Goal: Task Accomplishment & Management: Complete application form

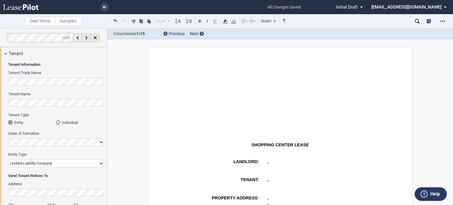
select select "limited liability company"
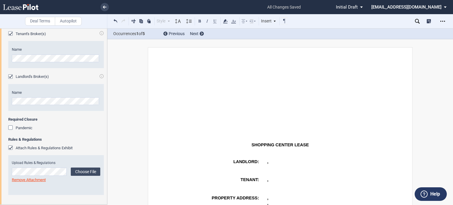
scroll to position [211, 0]
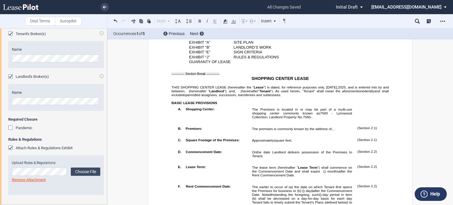
drag, startPoint x: 437, startPoint y: 132, endPoint x: 451, endPoint y: 101, distance: 33.5
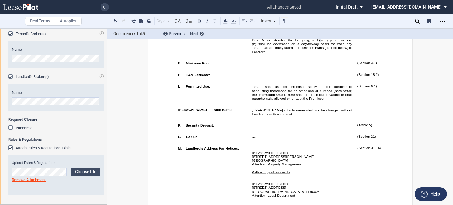
click at [348, 100] on p "Tenant shall use the Premises solely for the purpose of conducting therein ﻿ ﻿ …" at bounding box center [302, 93] width 100 height 16
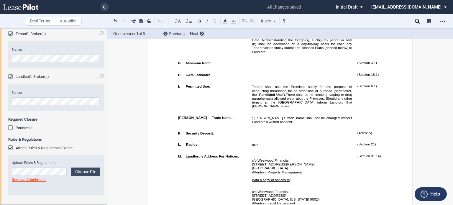
click at [257, 108] on span "”).There shall be no smoking, vaping or drug paraphernalia allowed on or abut t…" at bounding box center [302, 101] width 101 height 16
click at [270, 112] on p "﻿" at bounding box center [302, 110] width 100 height 4
click at [271, 108] on span "”).There shall be no smoking, vaping or drug paraphernalia allowed on or abut t…" at bounding box center [303, 101] width 102 height 16
click at [306, 108] on p "Tenant shall use the Premises solely for the purpose of conducting therein ﻿ ﻿ …" at bounding box center [302, 96] width 100 height 23
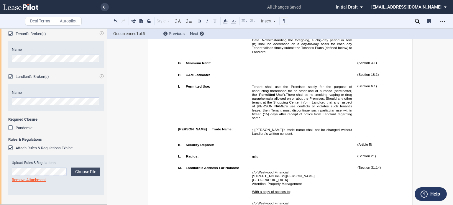
drag, startPoint x: 452, startPoint y: 38, endPoint x: 451, endPoint y: 42, distance: 3.4
click at [451, 42] on div "Deal Terms Autopilot Style A. Paragraph 1. Section/Article 1.1 Subsection (a) S…" at bounding box center [226, 116] width 453 height 177
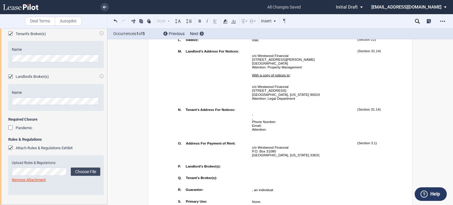
scroll to position [611, 0]
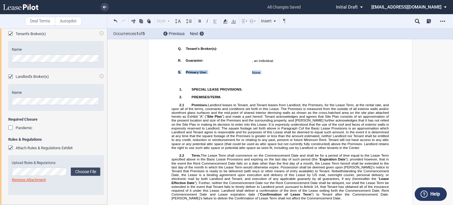
drag, startPoint x: 266, startPoint y: 119, endPoint x: 176, endPoint y: 118, distance: 89.7
click at [176, 79] on tr "!!SET_LEVEL_0!! !!LEASE_LEVEL_1!! S. Primary Use: None. See Section ﻿ 1.1 ﻿ ﻿ (…" at bounding box center [285, 74] width 220 height 12
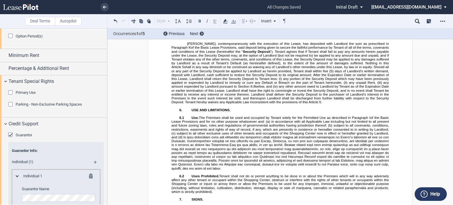
scroll to position [732, 0]
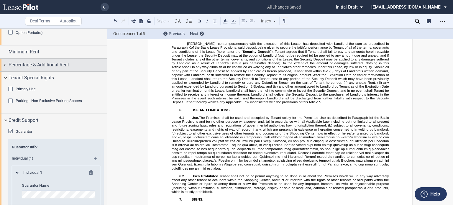
click at [64, 68] on span "Percentage & Additional Rent" at bounding box center [39, 64] width 60 height 7
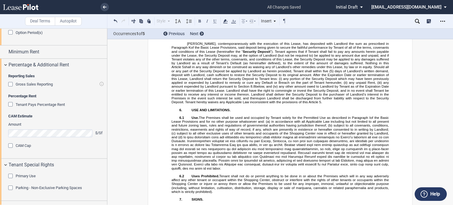
click at [10, 88] on div "Gross Sales Reporting" at bounding box center [11, 85] width 6 height 6
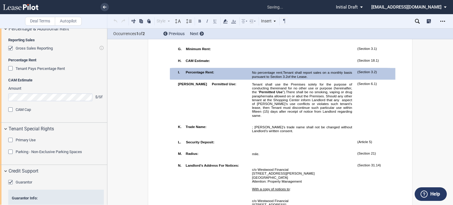
scroll to position [777, 0]
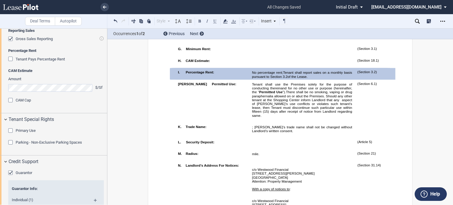
click at [328, 78] on span "Tenant shall report sales on a monthly basis pursuant to Section" at bounding box center [302, 74] width 101 height 8
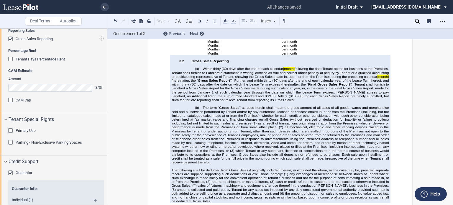
scroll to position [983, 0]
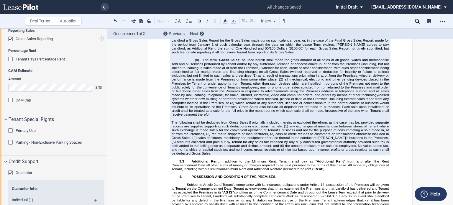
click at [291, 23] on span "[month]" at bounding box center [289, 21] width 12 height 4
drag, startPoint x: 247, startPoint y: 95, endPoint x: 387, endPoint y: 96, distance: 140.4
click at [387, 54] on span "Within thirty (30) days after the end of each calendar year following the date …" at bounding box center [281, 36] width 218 height 35
drag, startPoint x: 353, startPoint y: 96, endPoint x: 205, endPoint y: 100, distance: 148.4
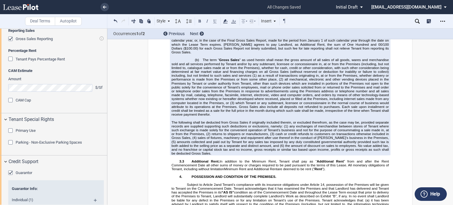
click at [205, 54] on span "Within thirty (30) days after the end of each calendar year following the date …" at bounding box center [281, 36] width 218 height 35
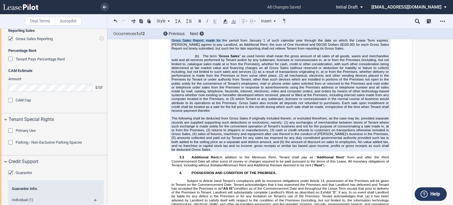
drag, startPoint x: 274, startPoint y: 100, endPoint x: 175, endPoint y: 103, distance: 99.2
click at [175, 42] on span ", Tenant shall furnish to Landlord a Gross Sales Report for the Gross Sales mad…" at bounding box center [281, 39] width 218 height 8
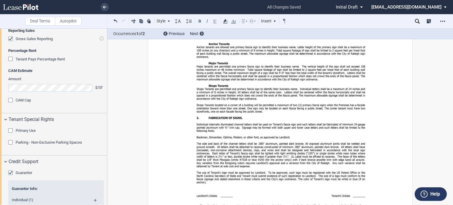
scroll to position [7009, 0]
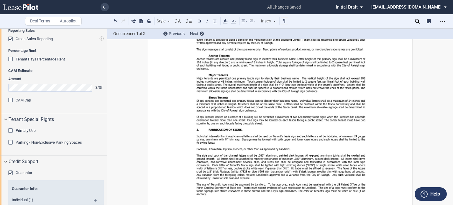
drag, startPoint x: 331, startPoint y: 158, endPoint x: 347, endPoint y: 155, distance: 16.6
click at [214, 23] on button at bounding box center [214, 20] width 7 height 7
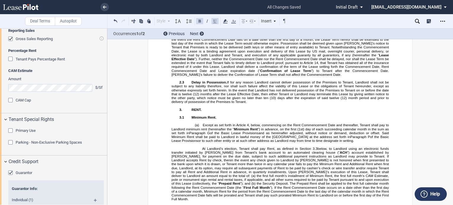
scroll to position [647, 0]
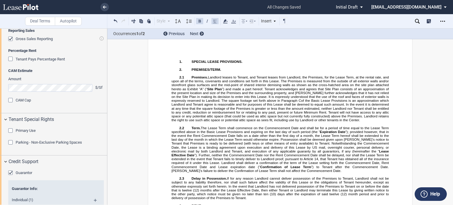
click at [248, 63] on p "1. SPECIAL LEASE PROVISIONS." at bounding box center [280, 62] width 217 height 4
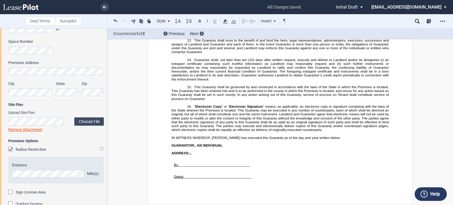
scroll to position [317, 0]
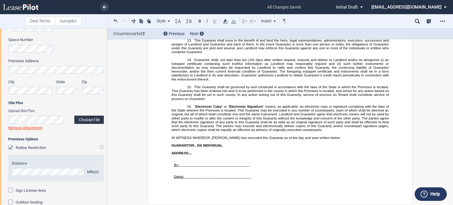
click at [81, 120] on label "Choose File" at bounding box center [88, 120] width 29 height 8
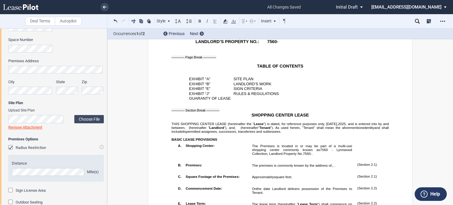
scroll to position [0, 0]
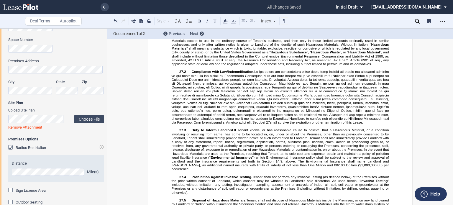
scroll to position [5150, 0]
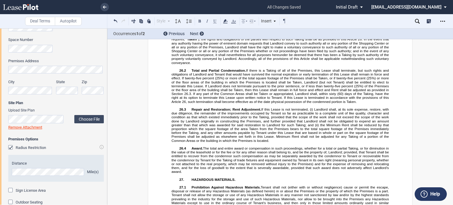
drag, startPoint x: 266, startPoint y: 148, endPoint x: 267, endPoint y: 153, distance: 4.5
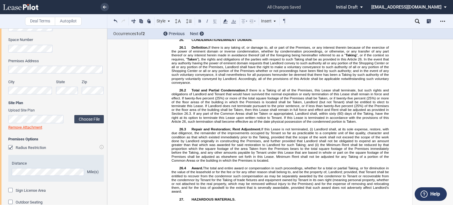
drag, startPoint x: 263, startPoint y: 148, endPoint x: 206, endPoint y: 172, distance: 62.2
click at [234, 22] on icon at bounding box center [233, 21] width 7 height 7
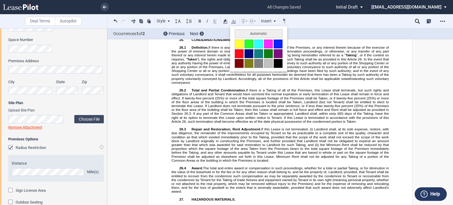
click at [278, 63] on button at bounding box center [278, 63] width 9 height 9
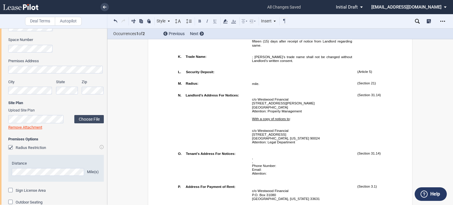
scroll to position [438, 0]
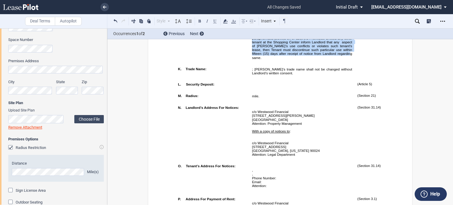
drag, startPoint x: 251, startPoint y: 50, endPoint x: 284, endPoint y: 98, distance: 57.6
click at [284, 60] on p "Tenant shall use the Premises solely for the purpose of conducting therein ﻿ ﻿ …" at bounding box center [302, 41] width 100 height 35
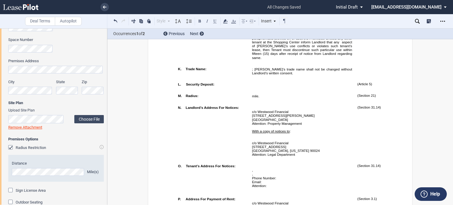
drag, startPoint x: 269, startPoint y: 70, endPoint x: 437, endPoint y: 91, distance: 169.7
drag, startPoint x: 105, startPoint y: 84, endPoint x: 107, endPoint y: 79, distance: 5.2
click at [107, 79] on div at bounding box center [53, 116] width 107 height 176
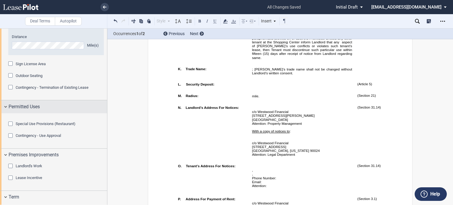
scroll to position [445, 0]
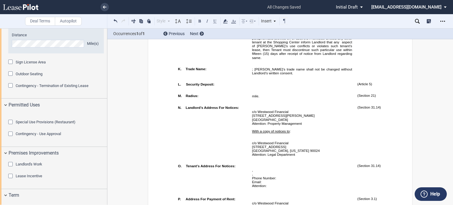
click at [306, 59] on span "”).There shall be no smoking, vaping or drug paraphernalia allowed on or abut t…" at bounding box center [303, 45] width 102 height 27
click at [292, 59] on span "”).There shall be no smoking, vaping or drug paraphernalia allowed on or abut t…" at bounding box center [302, 45] width 101 height 27
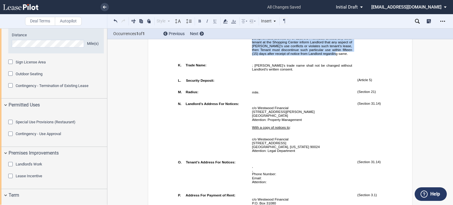
drag, startPoint x: 251, startPoint y: 51, endPoint x: 295, endPoint y: 89, distance: 58.3
click at [295, 56] on p "Tenant shall use the Premises solely for the purpose of conducting therein ﻿ ﻿ …" at bounding box center [302, 39] width 100 height 31
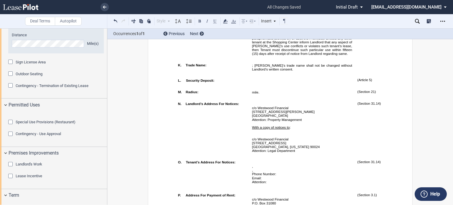
drag, startPoint x: 270, startPoint y: 63, endPoint x: 246, endPoint y: 71, distance: 26.1
click at [246, 61] on td "!!SET_LEVEL_0!! !!LEASE_LEVEL_1!! J. Permitted Use:" at bounding box center [212, 41] width 74 height 39
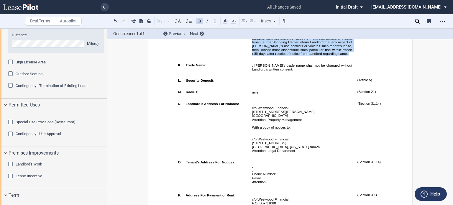
drag, startPoint x: 251, startPoint y: 51, endPoint x: 296, endPoint y: 93, distance: 61.4
click at [296, 61] on td "Tenant shall use the Premises solely for the purpose of conducting therein ﻿ ﻿ …" at bounding box center [302, 41] width 105 height 39
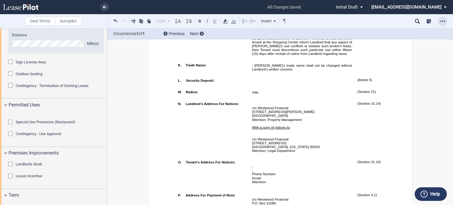
drag, startPoint x: 292, startPoint y: 78, endPoint x: 442, endPoint y: 22, distance: 159.8
click at [442, 22] on icon "Open Lease options menu" at bounding box center [442, 21] width 5 height 5
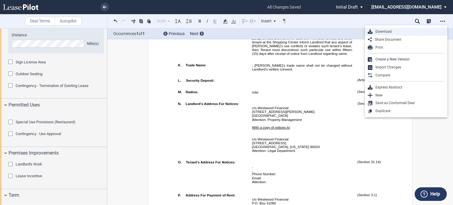
click at [391, 32] on div "Download" at bounding box center [409, 31] width 72 height 5
